Goal: Complete application form

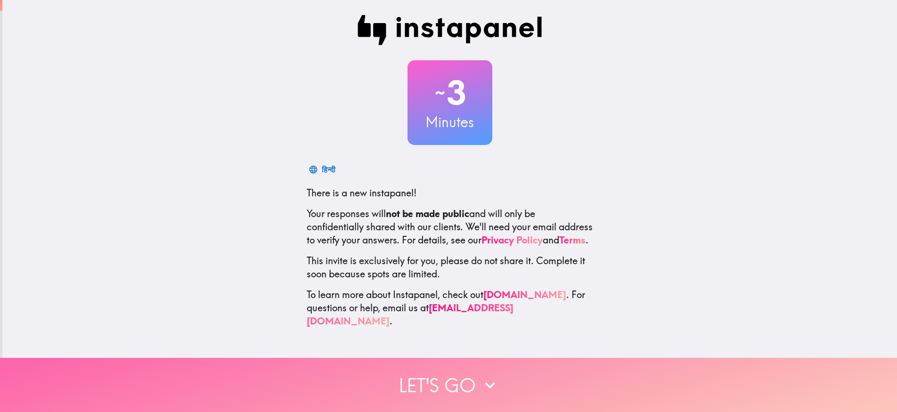
click at [452, 368] on button "Let's go" at bounding box center [448, 385] width 897 height 54
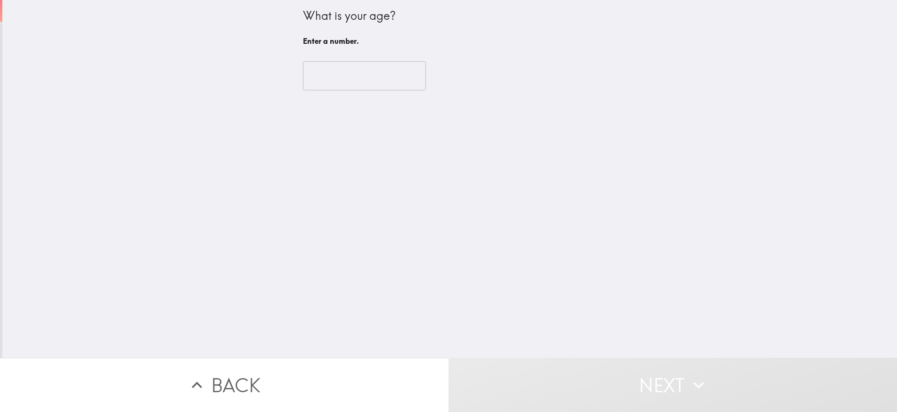
drag, startPoint x: 354, startPoint y: 83, endPoint x: 355, endPoint y: 76, distance: 7.1
click at [355, 79] on input "number" at bounding box center [364, 75] width 123 height 29
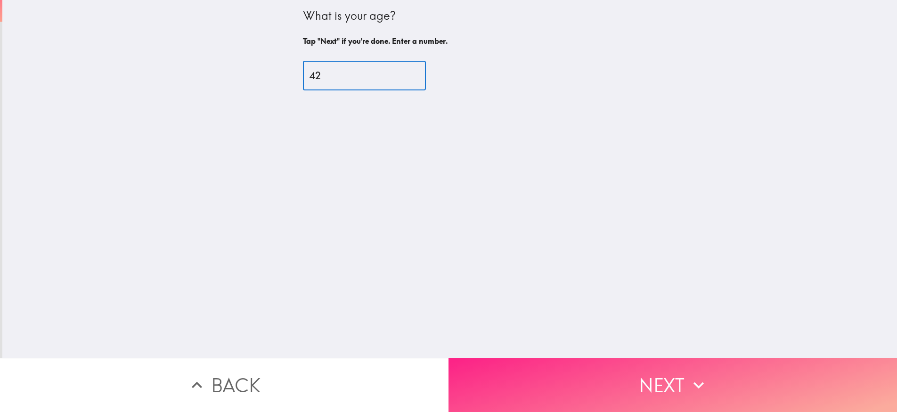
type input "42"
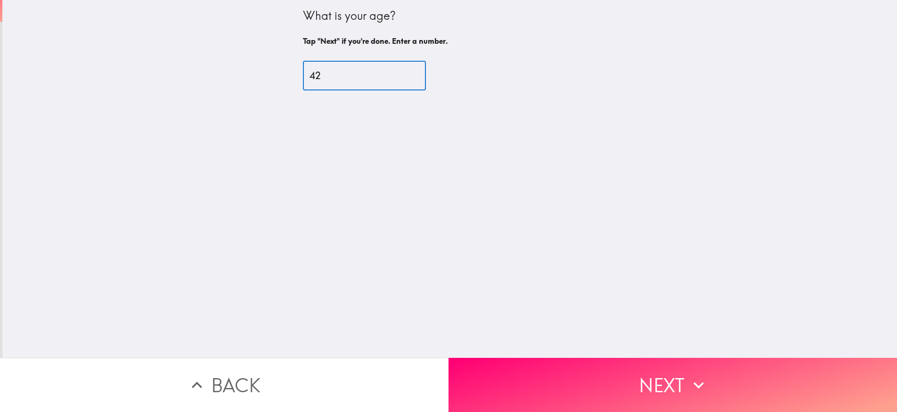
click at [659, 370] on button "Next" at bounding box center [673, 385] width 449 height 54
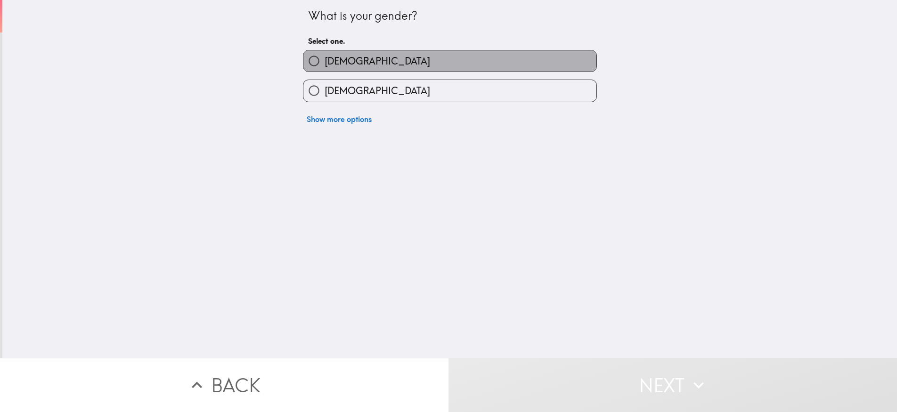
click at [394, 56] on label "[DEMOGRAPHIC_DATA]" at bounding box center [449, 60] width 293 height 21
click at [325, 56] on input "[DEMOGRAPHIC_DATA]" at bounding box center [313, 60] width 21 height 21
radio input "true"
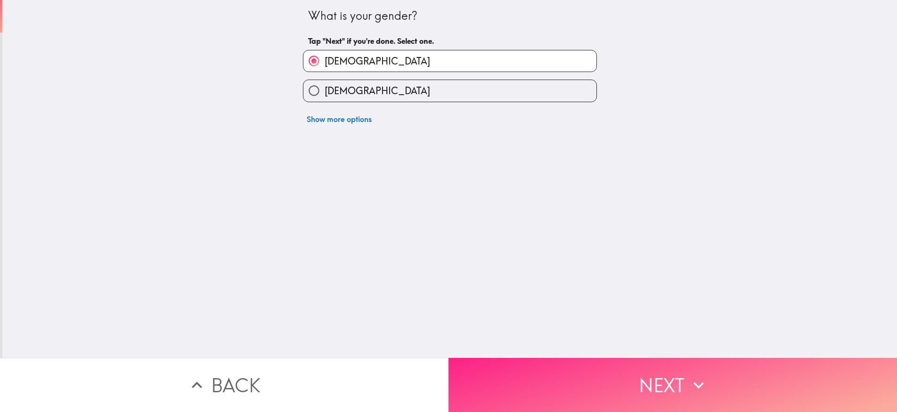
click at [650, 381] on button "Next" at bounding box center [673, 385] width 449 height 54
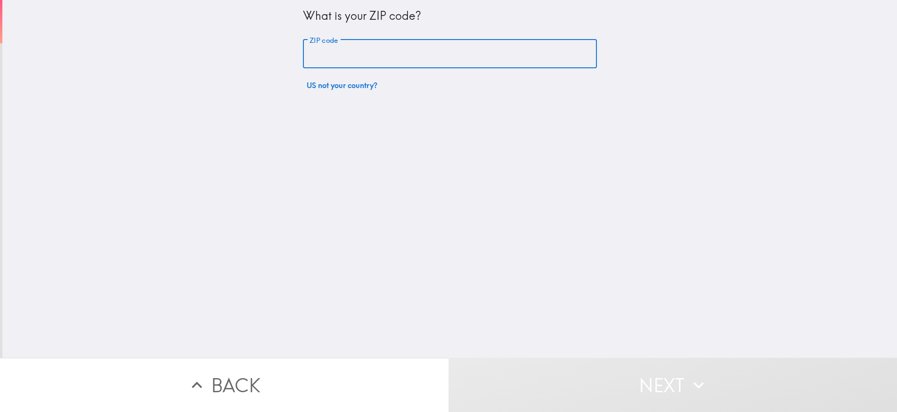
click at [418, 46] on input "ZIP code" at bounding box center [450, 54] width 294 height 29
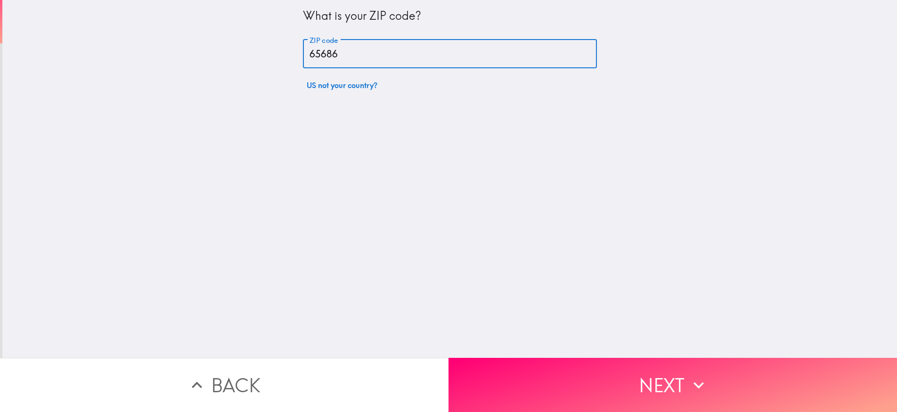
type input "65686"
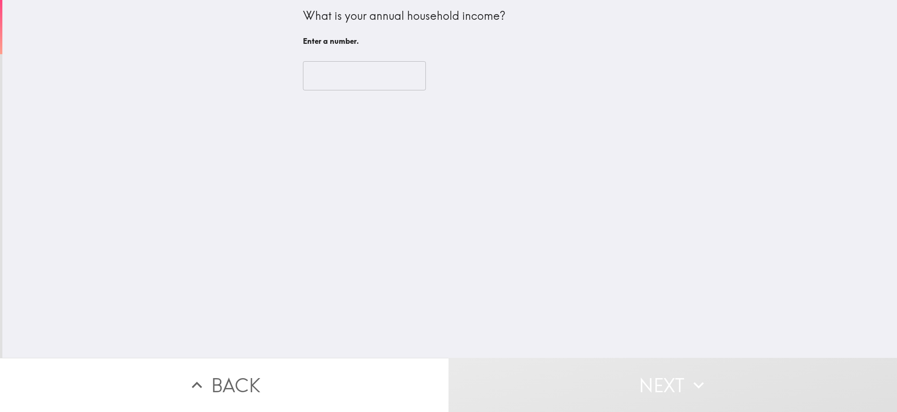
click at [368, 82] on input "number" at bounding box center [364, 75] width 123 height 29
